Goal: Find specific page/section: Find specific page/section

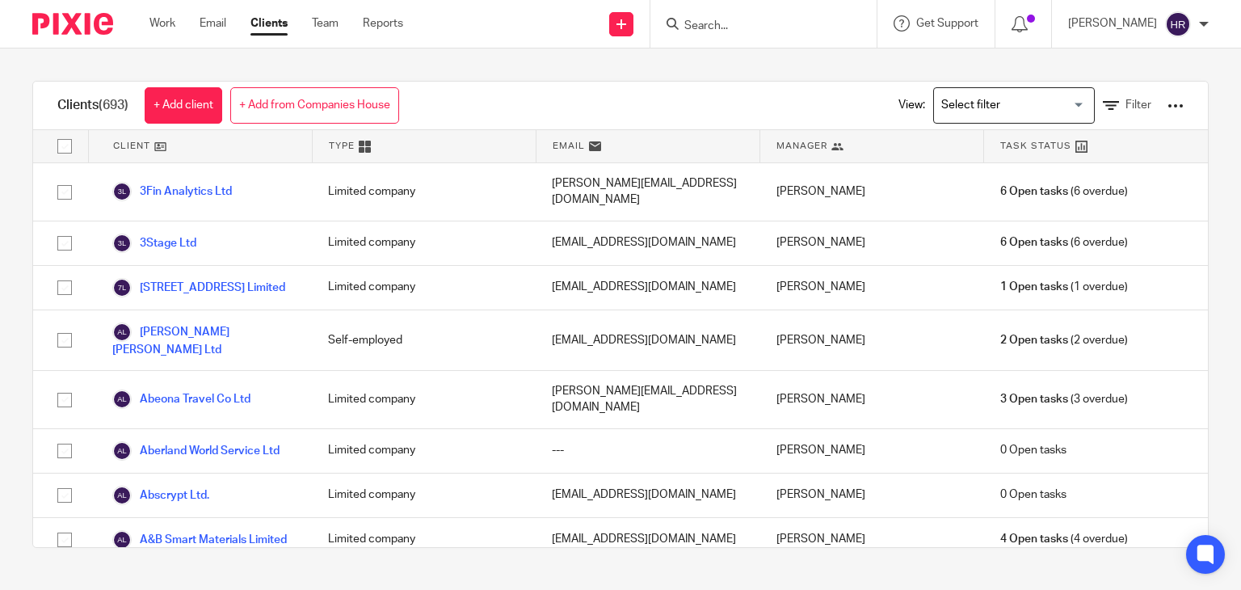
click at [760, 33] on input "Search" at bounding box center [755, 26] width 145 height 15
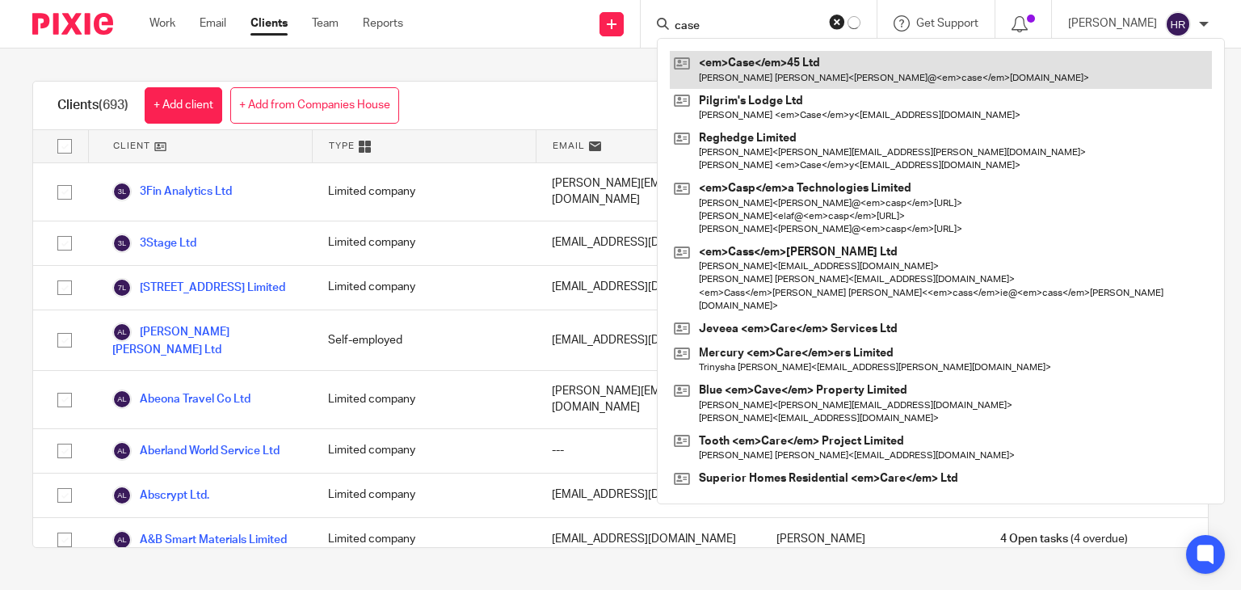
type input "case"
click at [773, 65] on link at bounding box center [941, 69] width 542 height 37
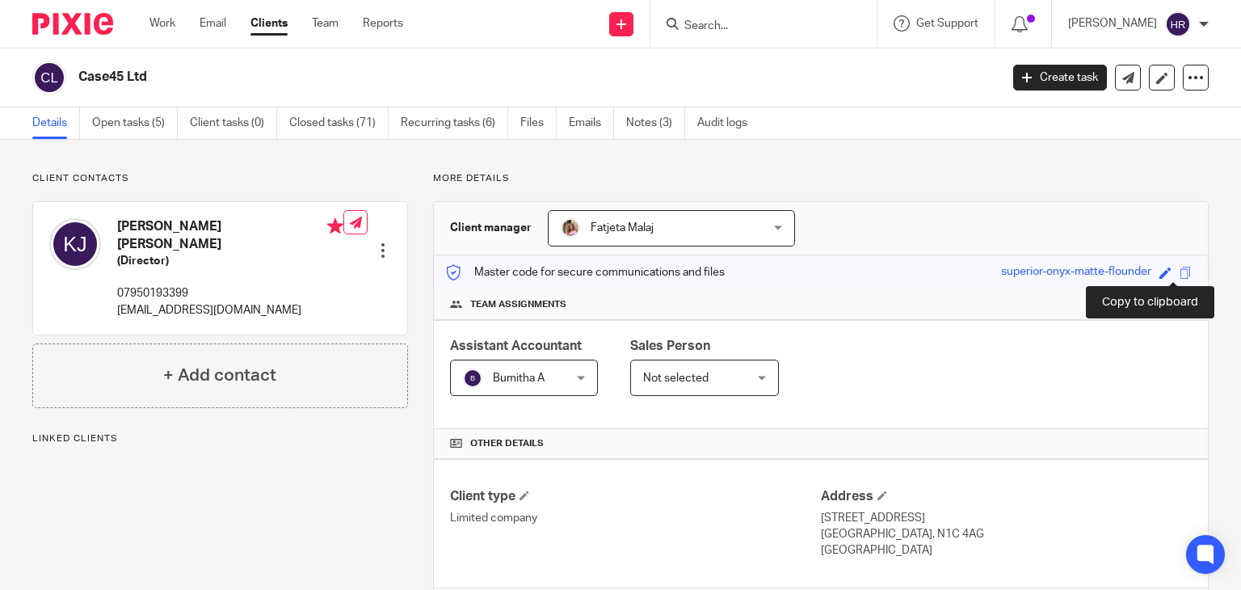
click at [1180, 272] on span at bounding box center [1186, 273] width 12 height 12
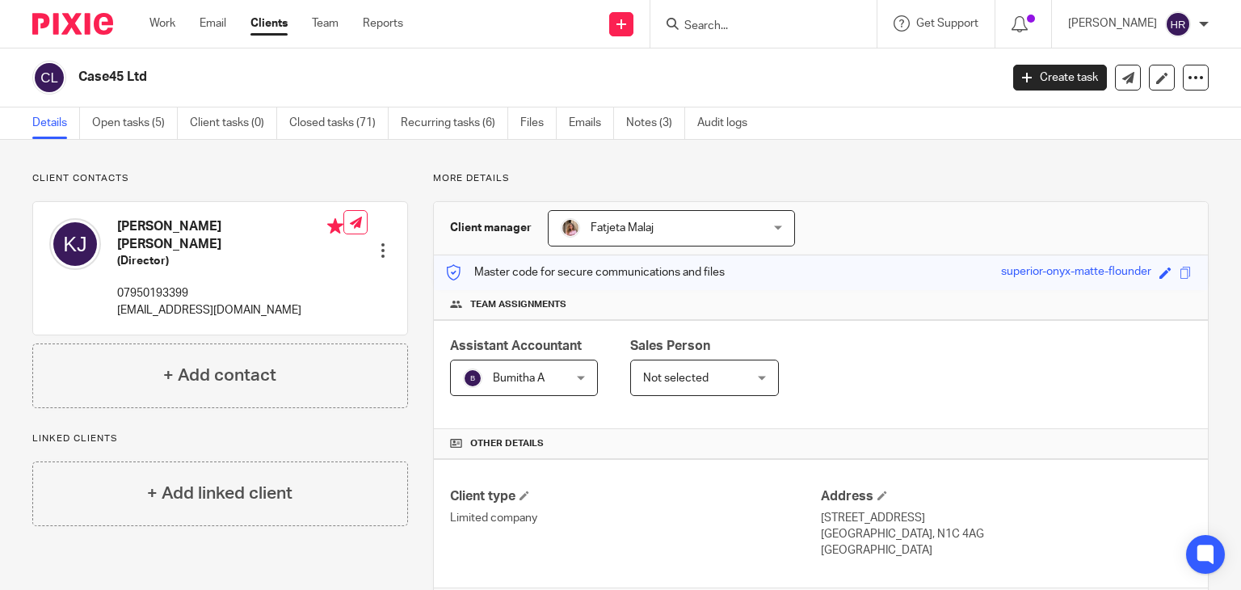
click at [698, 30] on input "Search" at bounding box center [755, 26] width 145 height 15
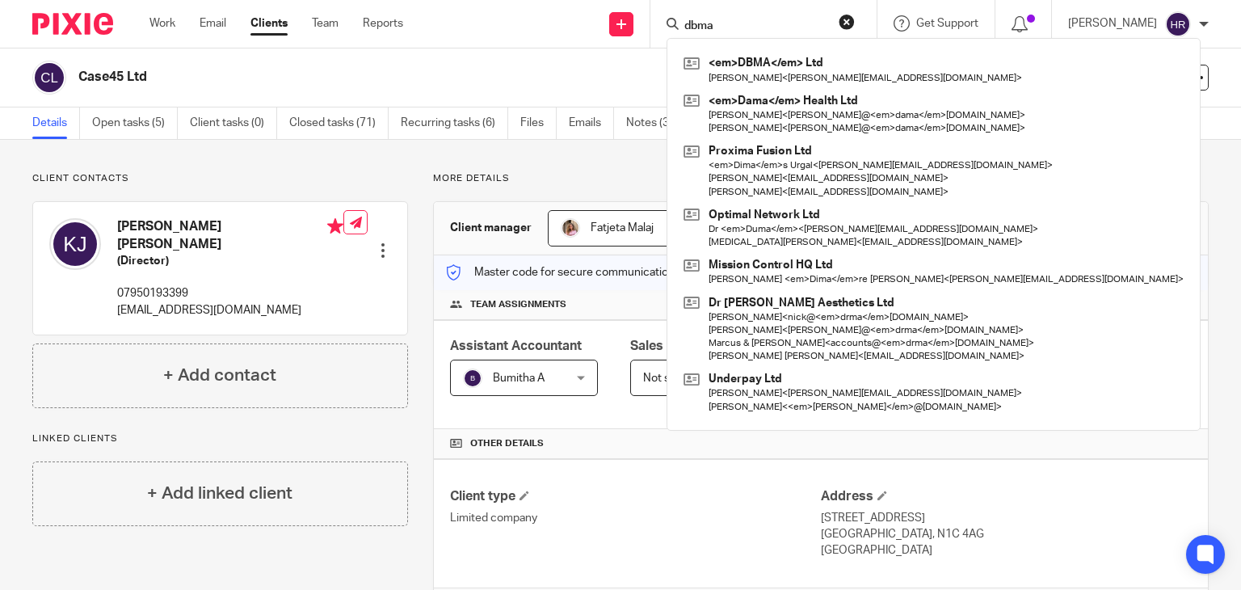
type input "dbma"
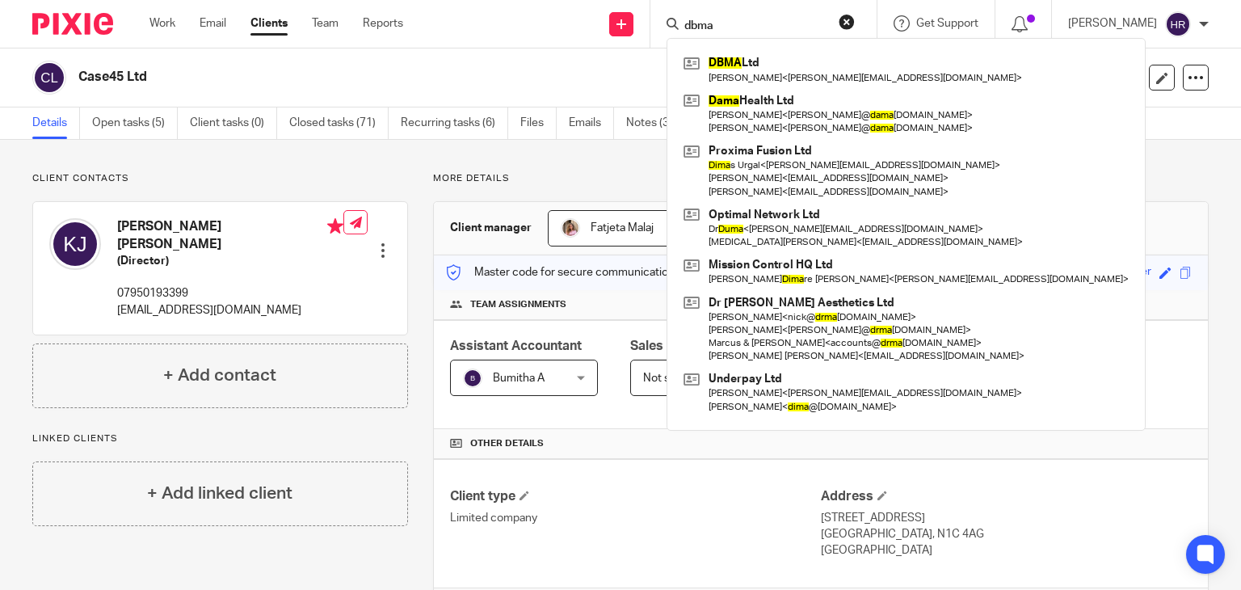
click at [714, 62] on link at bounding box center [906, 69] width 453 height 37
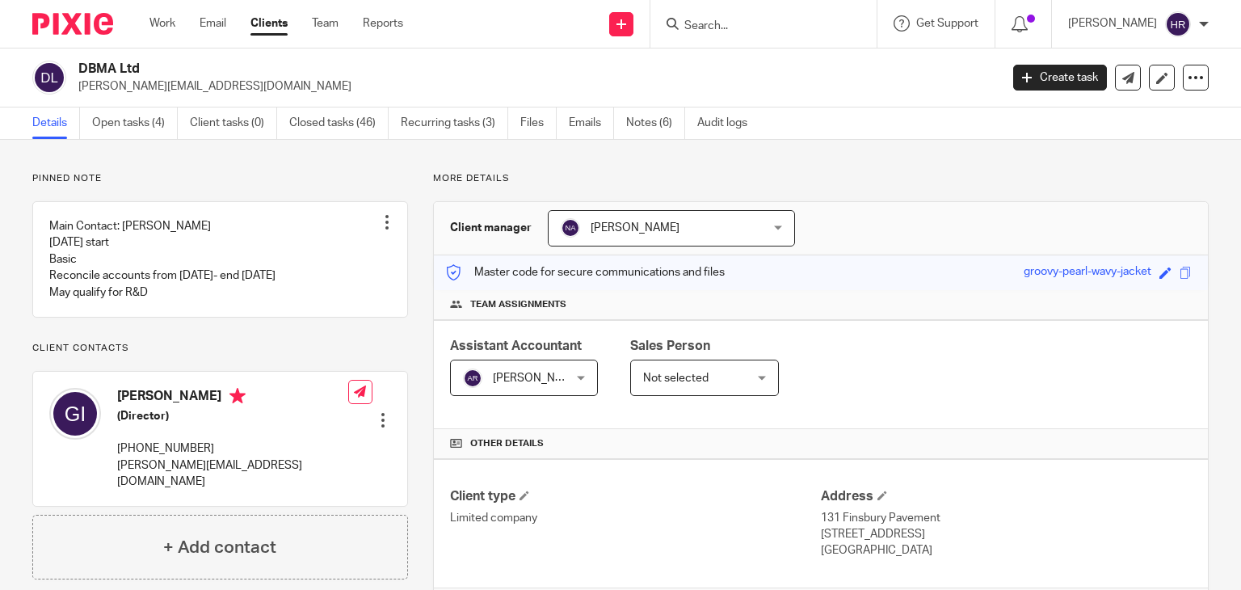
scroll to position [435, 0]
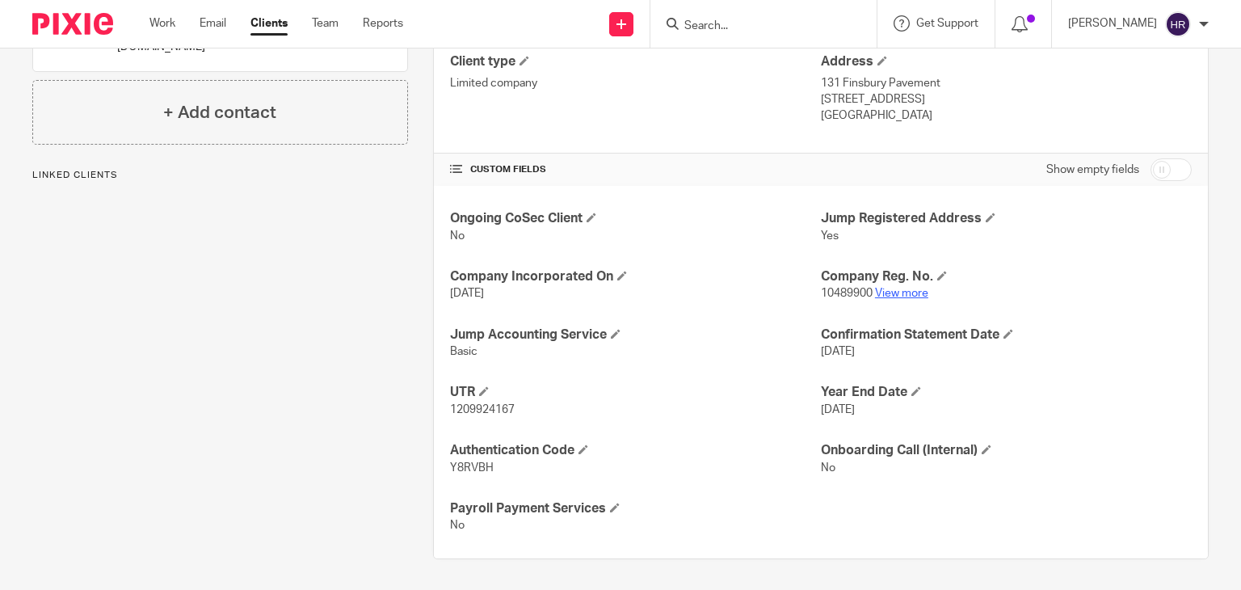
click at [896, 289] on link "View more" at bounding box center [901, 293] width 53 height 11
